Goal: Task Accomplishment & Management: Manage account settings

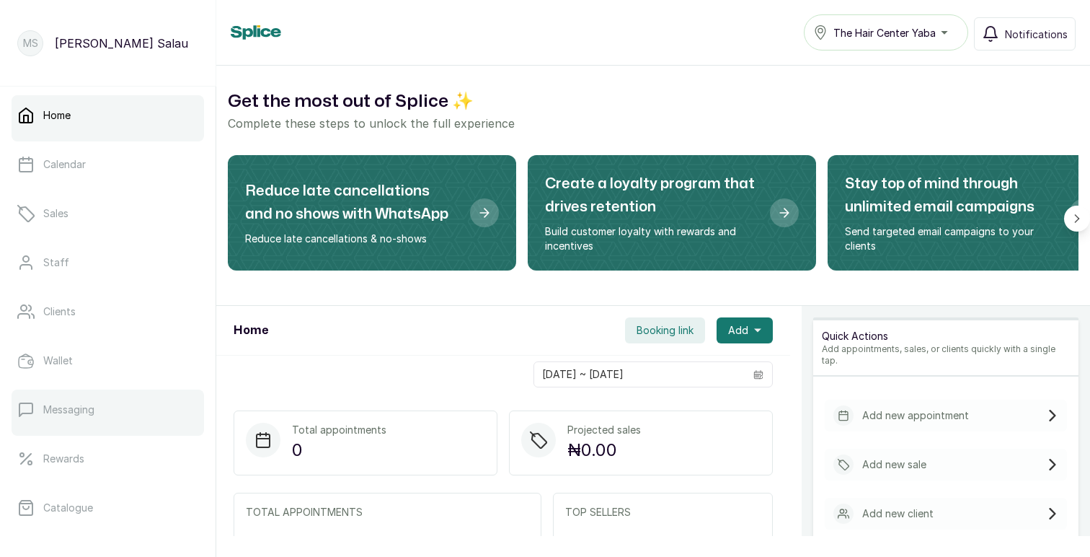
click at [61, 407] on p "Messaging" at bounding box center [68, 409] width 51 height 14
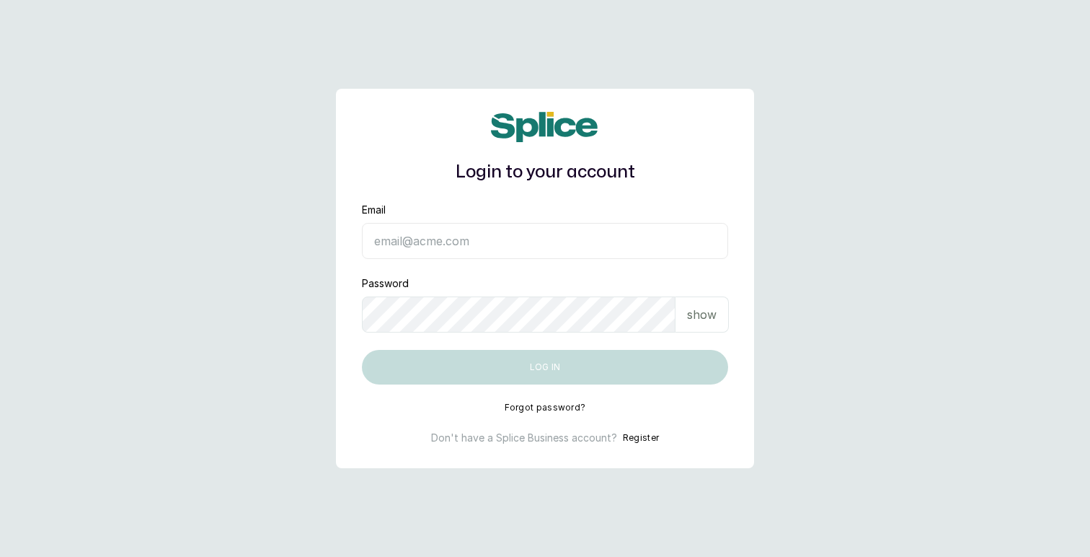
click at [461, 247] on input "Email" at bounding box center [545, 241] width 366 height 36
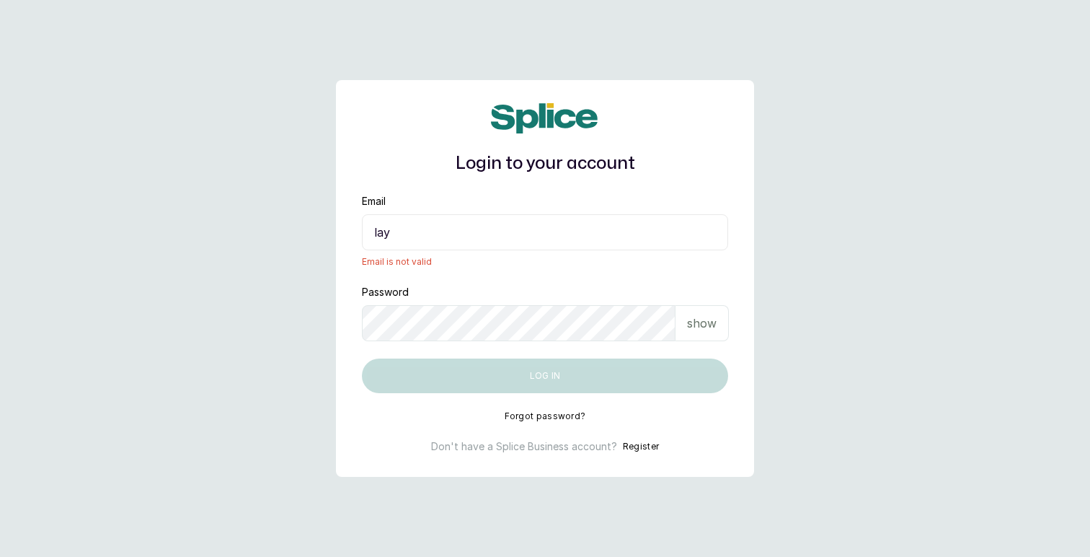
type input "layo@withsplice.com"
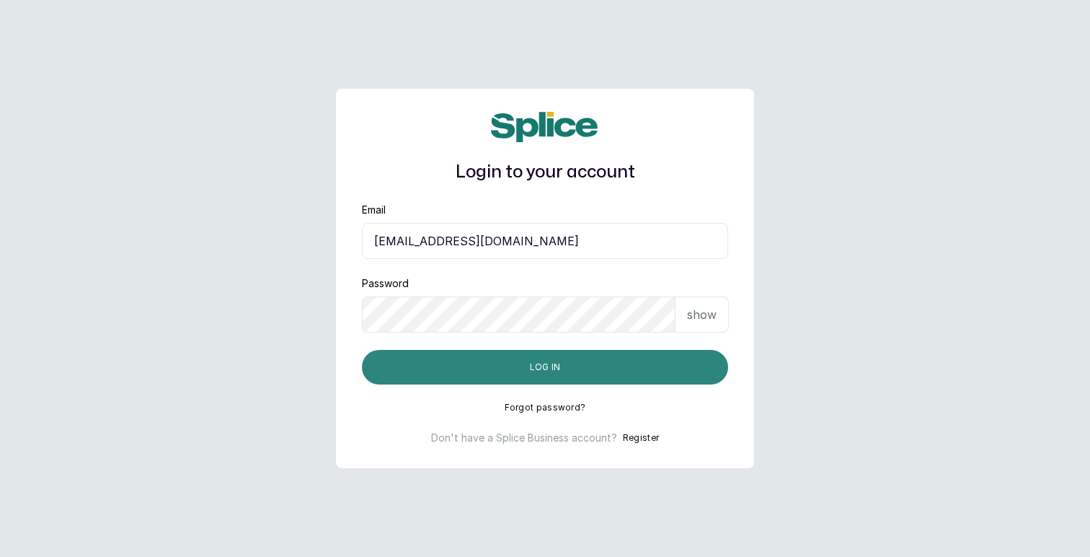
click at [538, 366] on button "Log in" at bounding box center [545, 367] width 366 height 35
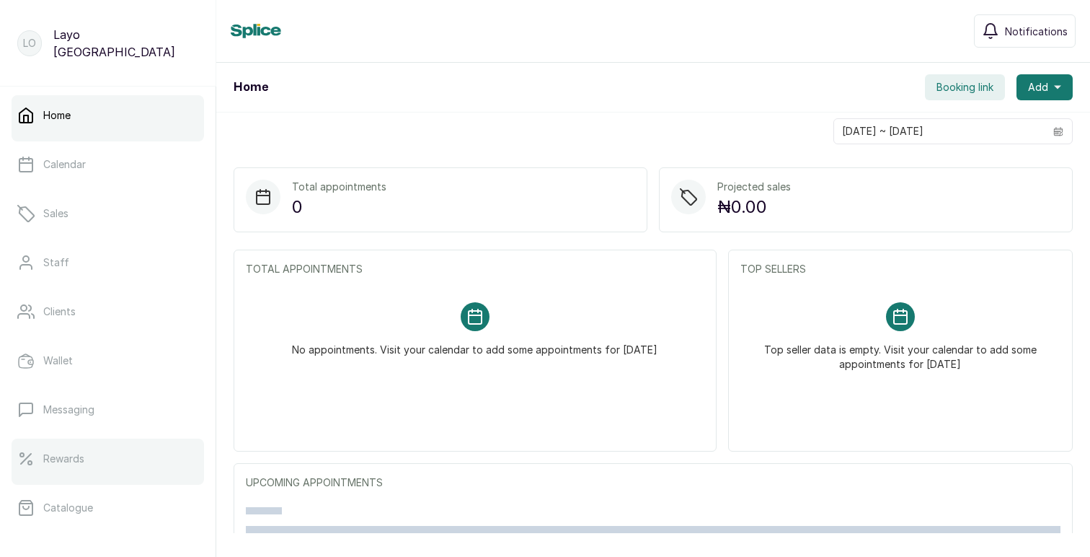
scroll to position [249, 0]
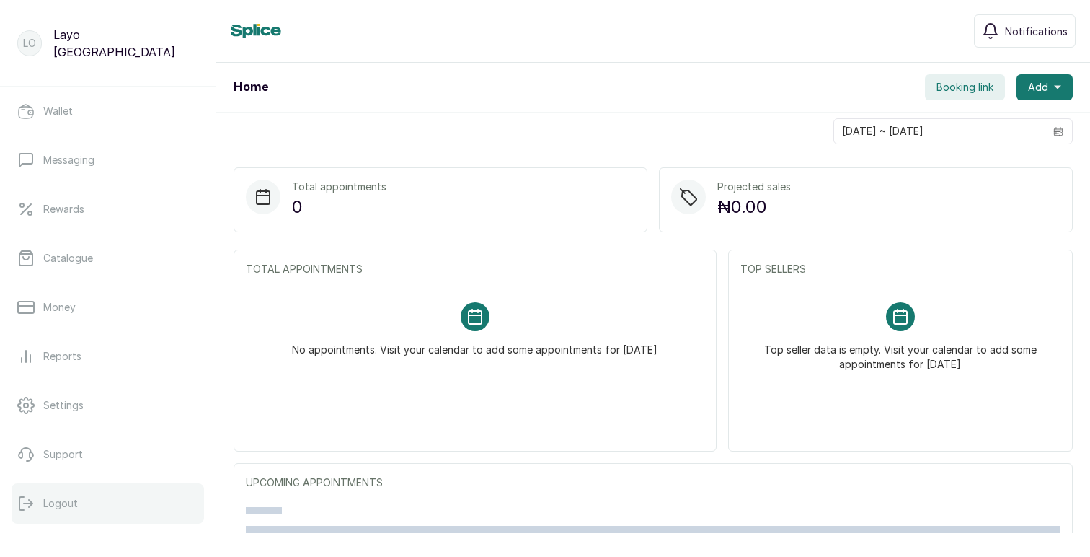
click at [70, 499] on p "Logout" at bounding box center [60, 503] width 35 height 14
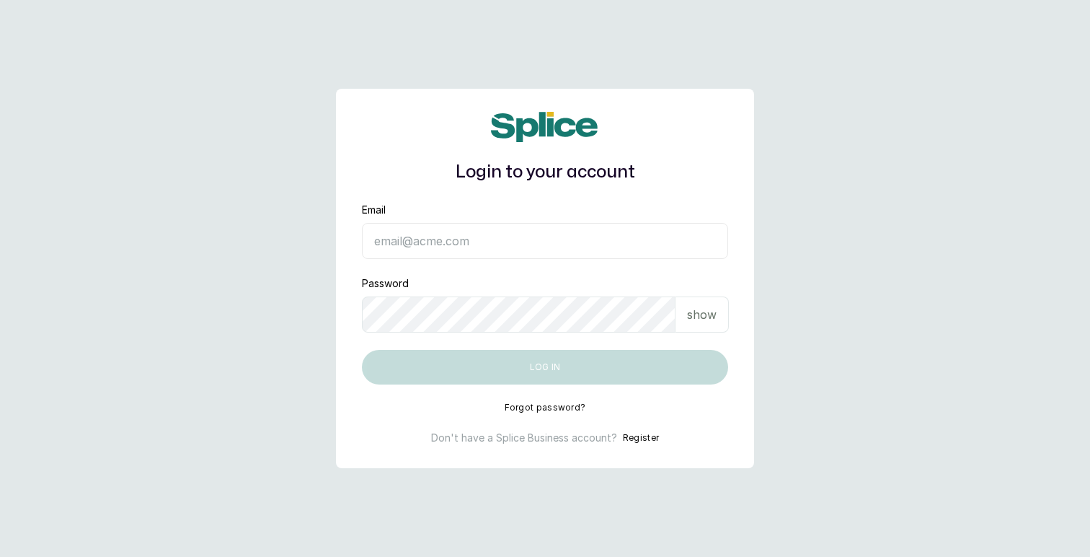
click at [508, 244] on input "Email" at bounding box center [545, 241] width 366 height 36
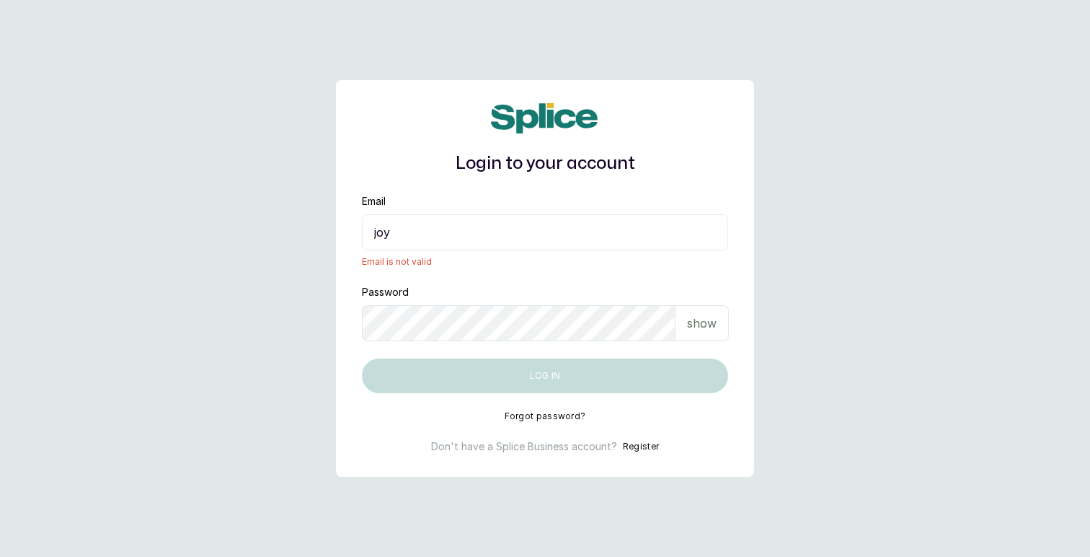
type input "[EMAIL_ADDRESS][DOMAIN_NAME]"
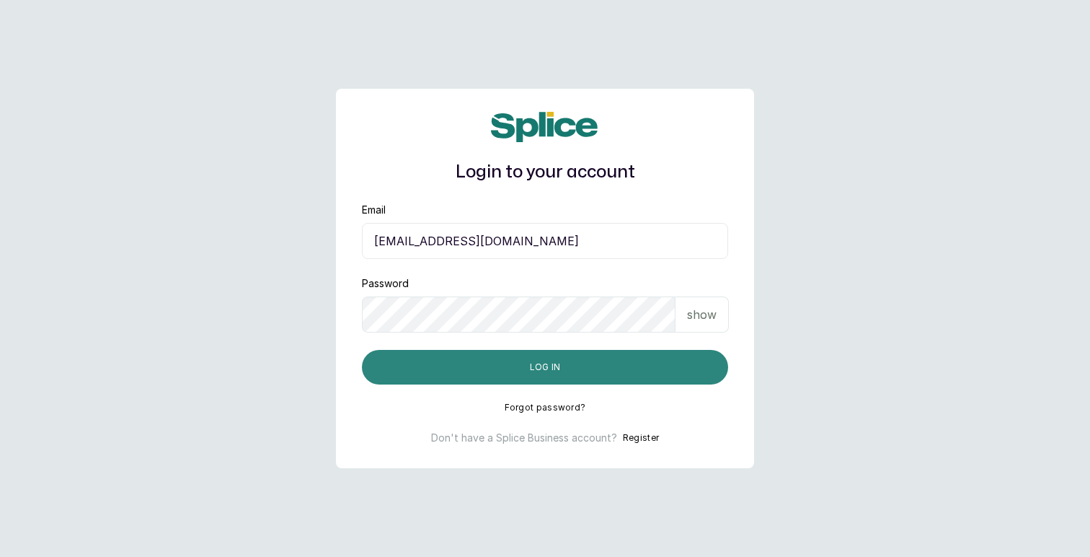
click at [519, 368] on button "Log in" at bounding box center [545, 367] width 366 height 35
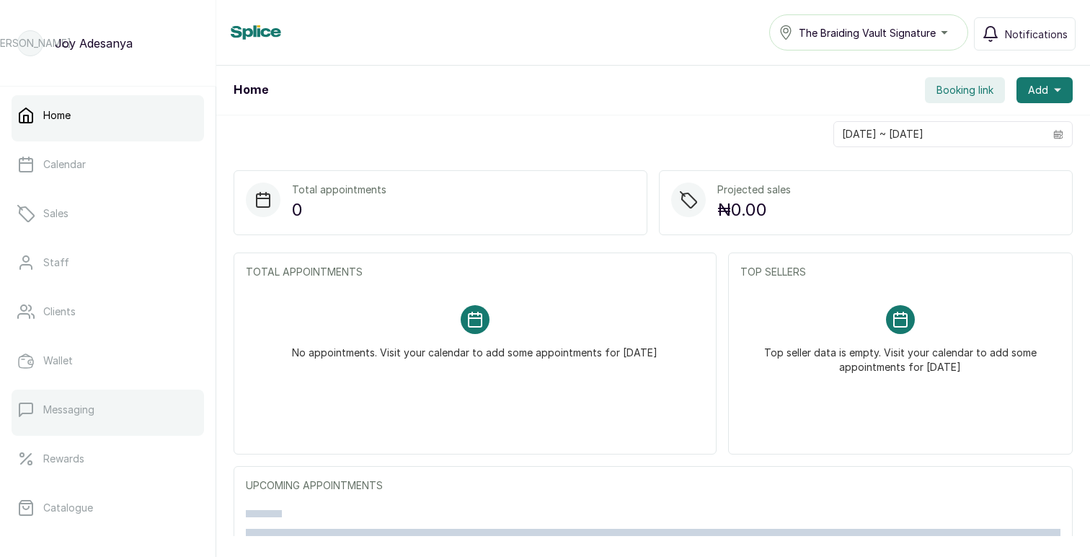
click at [83, 419] on link "Messaging" at bounding box center [108, 409] width 193 height 40
